Goal: Navigation & Orientation: Find specific page/section

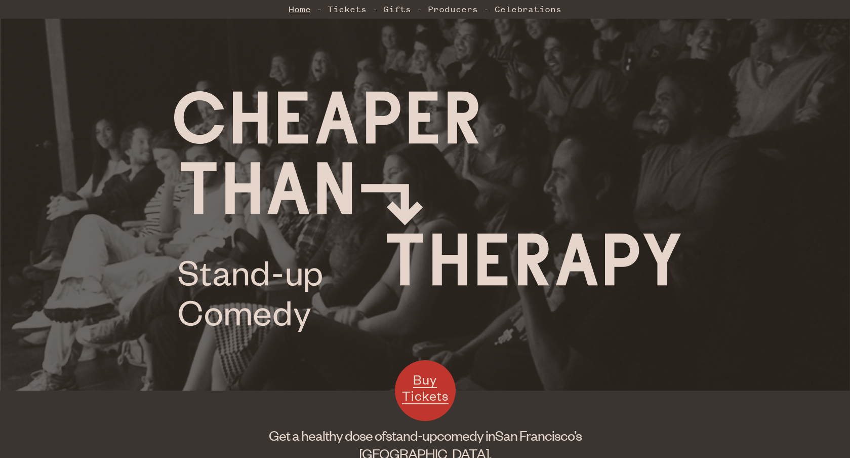
click at [301, 10] on link "Home" at bounding box center [300, 9] width 22 height 20
click at [456, 10] on link "Producers" at bounding box center [453, 9] width 50 height 20
click at [391, 9] on link "Gifts" at bounding box center [397, 9] width 28 height 20
